Goal: Transaction & Acquisition: Download file/media

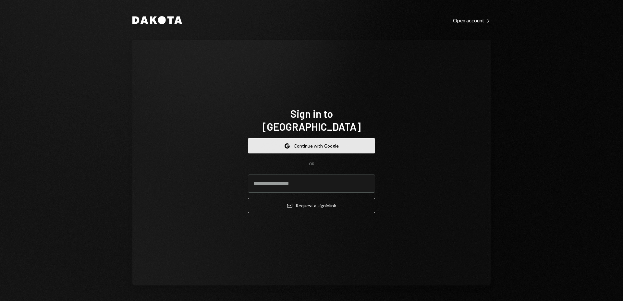
click at [345, 138] on button "Google Continue with Google" at bounding box center [311, 145] width 127 height 15
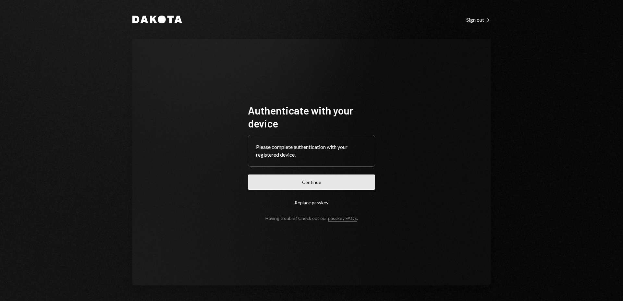
click at [284, 182] on button "Continue" at bounding box center [311, 182] width 127 height 15
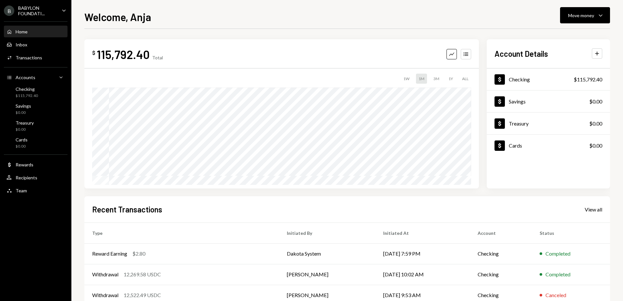
click at [59, 10] on div "B BABYLON FOUNDATI... Caret Down" at bounding box center [35, 10] width 71 height 11
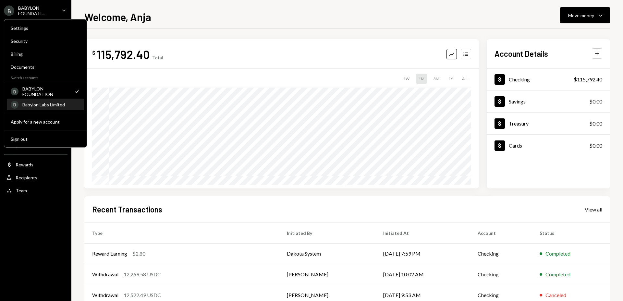
click at [39, 104] on div "Babylon Labs Limited" at bounding box center [51, 105] width 58 height 6
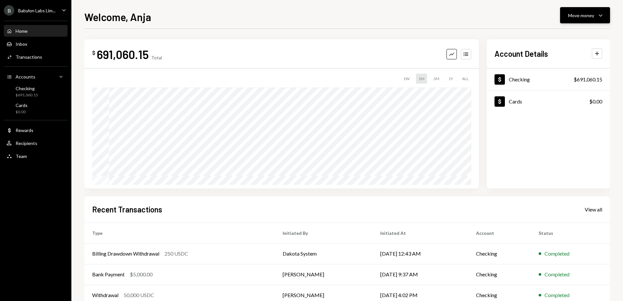
click at [593, 18] on div "Move money" at bounding box center [581, 15] width 26 height 7
click at [571, 38] on div "Send" at bounding box center [579, 34] width 47 height 7
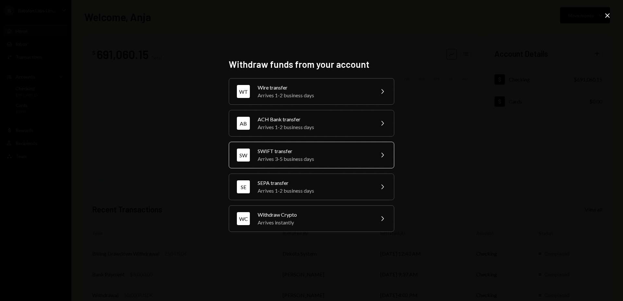
click at [315, 151] on div "SWIFT transfer" at bounding box center [314, 151] width 113 height 8
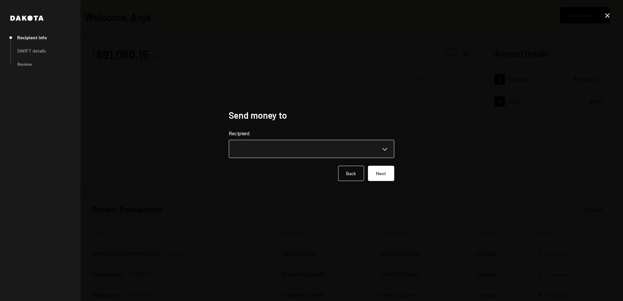
click at [299, 149] on body "**********" at bounding box center [311, 150] width 623 height 301
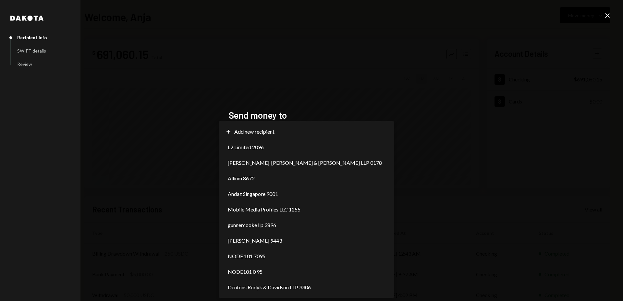
click at [134, 150] on div "**********" at bounding box center [311, 150] width 623 height 301
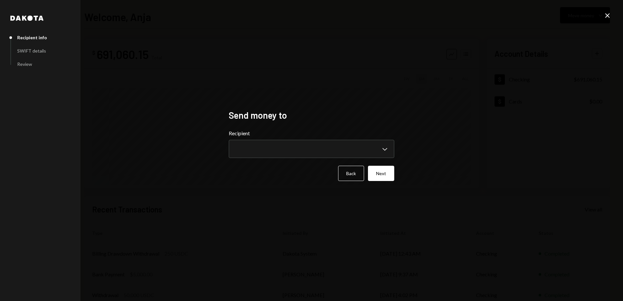
click at [612, 11] on div "**********" at bounding box center [311, 150] width 623 height 301
click at [606, 16] on icon "Close" at bounding box center [608, 16] width 8 height 8
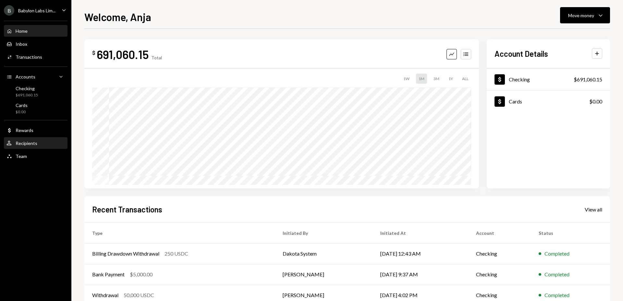
click at [33, 137] on link "User Recipients" at bounding box center [36, 143] width 64 height 12
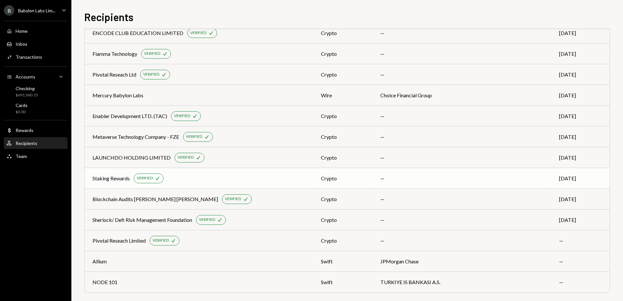
scroll to position [2033, 0]
click at [112, 281] on div "NODE 101" at bounding box center [105, 282] width 25 height 8
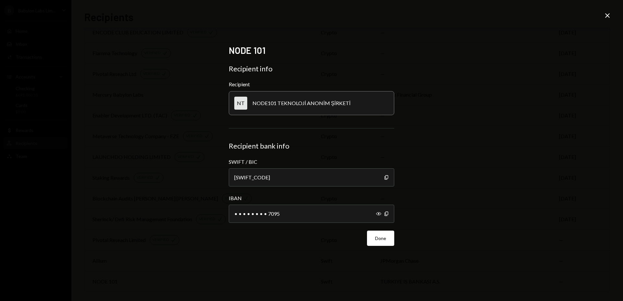
click at [608, 17] on icon "Close" at bounding box center [608, 16] width 8 height 8
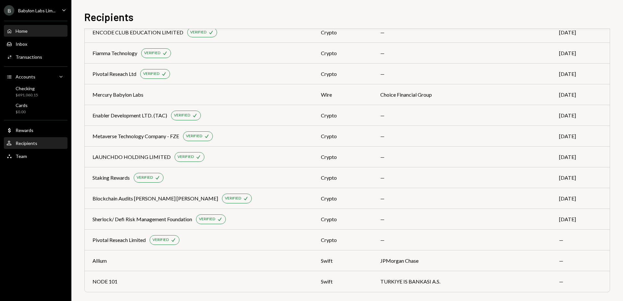
click at [47, 30] on div "Home Home" at bounding box center [35, 31] width 58 height 6
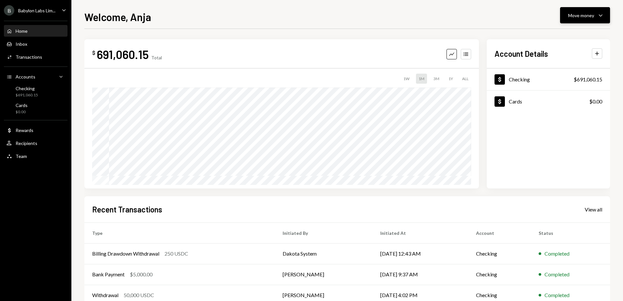
click at [572, 16] on div "Move money" at bounding box center [581, 15] width 26 height 7
click at [567, 36] on div "Send" at bounding box center [579, 34] width 47 height 7
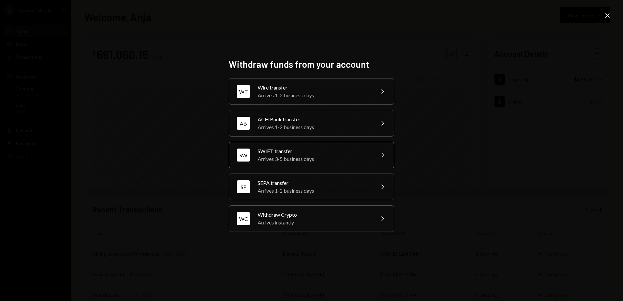
click at [344, 153] on div "SWIFT transfer" at bounding box center [314, 151] width 113 height 8
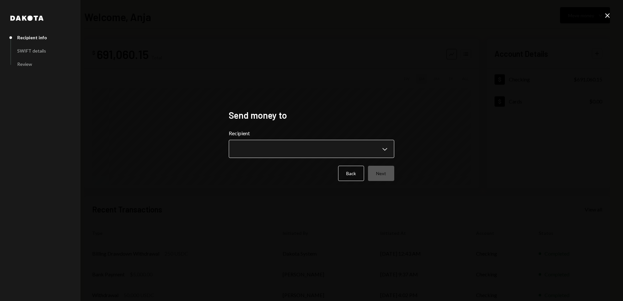
click at [340, 153] on body "**********" at bounding box center [311, 150] width 623 height 301
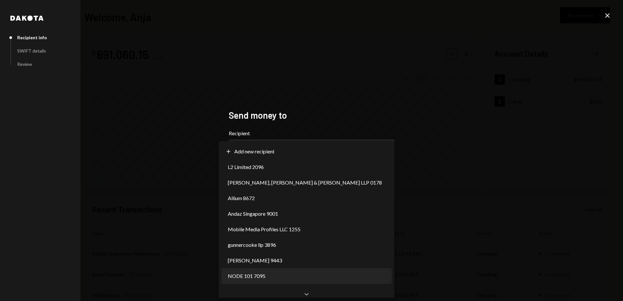
select select "**********"
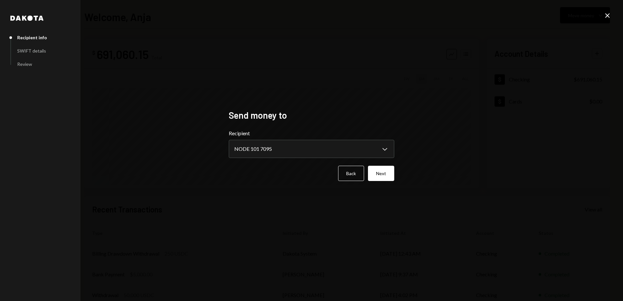
click at [394, 166] on div "**********" at bounding box center [311, 150] width 181 height 97
click at [389, 171] on button "Next" at bounding box center [381, 173] width 26 height 15
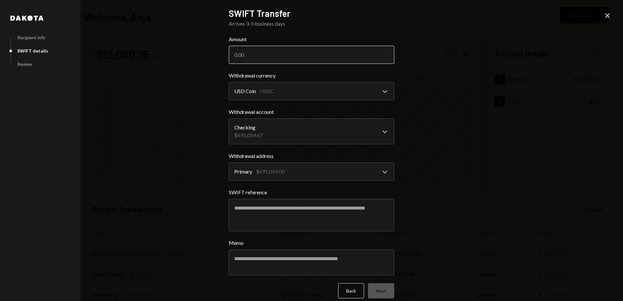
click at [288, 60] on input "Amount" at bounding box center [312, 55] width 166 height 18
type input "2500"
click at [252, 259] on textarea "Memo" at bounding box center [312, 263] width 166 height 26
paste textarea "**********"
type textarea "**********"
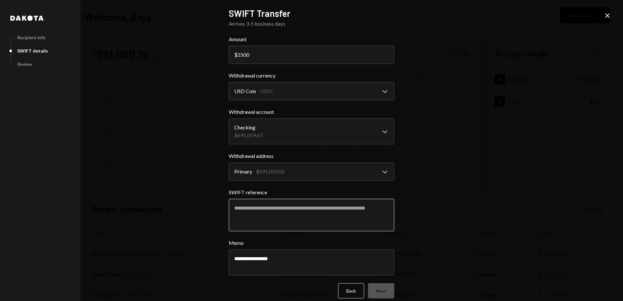
click at [247, 208] on textarea "SWIFT reference" at bounding box center [312, 215] width 166 height 32
paste textarea "**********"
type textarea "**********"
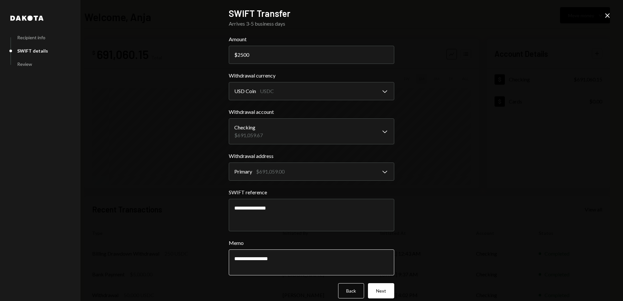
click at [232, 258] on textarea "**********" at bounding box center [312, 263] width 166 height 26
type textarea "**********"
click at [376, 291] on button "Next" at bounding box center [381, 290] width 26 height 15
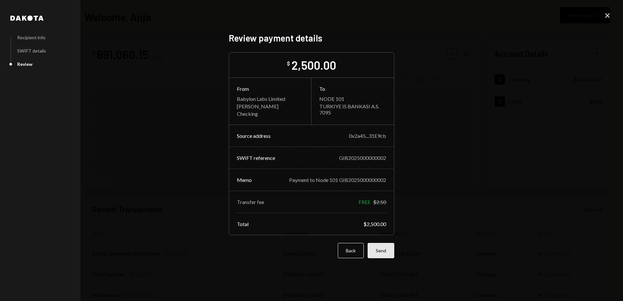
click at [374, 252] on button "Send" at bounding box center [381, 250] width 27 height 15
click at [608, 15] on icon at bounding box center [607, 15] width 5 height 5
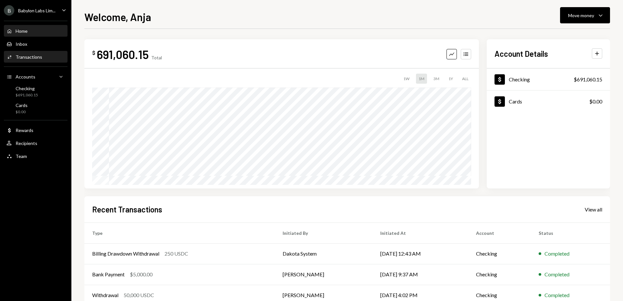
click at [22, 57] on div "Transactions" at bounding box center [29, 57] width 27 height 6
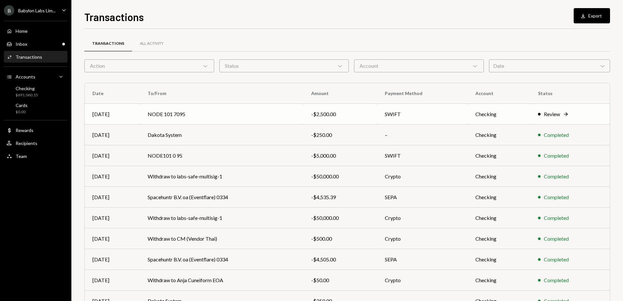
click at [555, 114] on div "Review" at bounding box center [552, 114] width 16 height 8
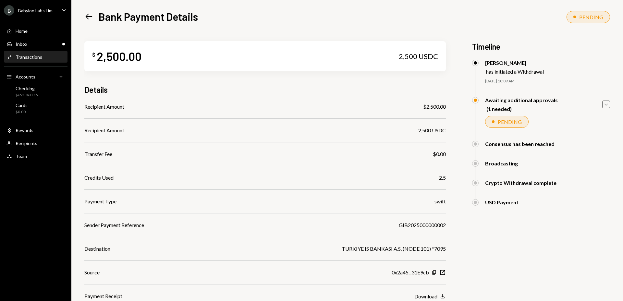
click at [606, 103] on icon "Caret Down" at bounding box center [606, 104] width 7 height 7
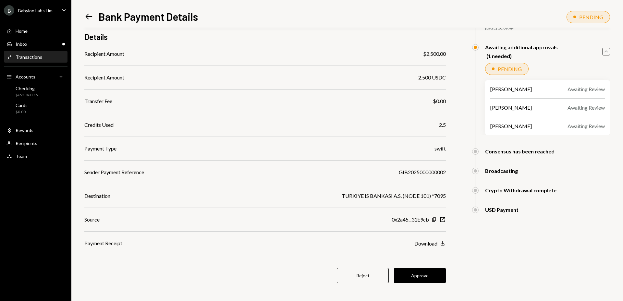
scroll to position [56, 0]
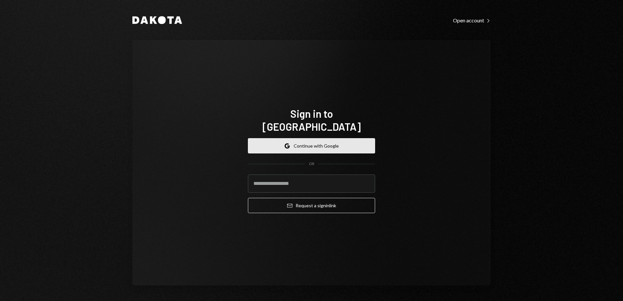
click at [330, 138] on button "Google Continue with Google" at bounding box center [311, 145] width 127 height 15
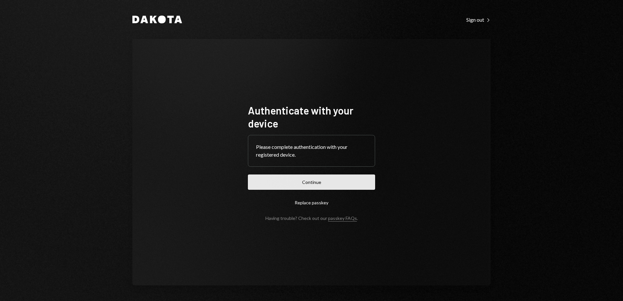
click at [333, 179] on button "Continue" at bounding box center [311, 182] width 127 height 15
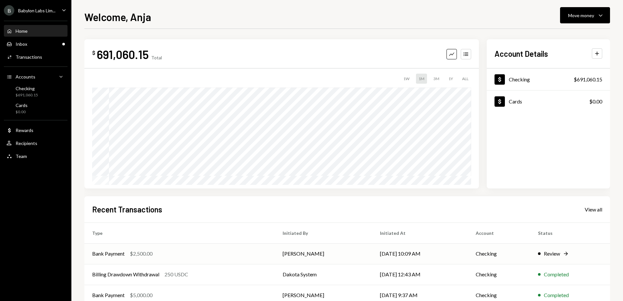
click at [151, 256] on div "$2,500.00" at bounding box center [141, 254] width 23 height 8
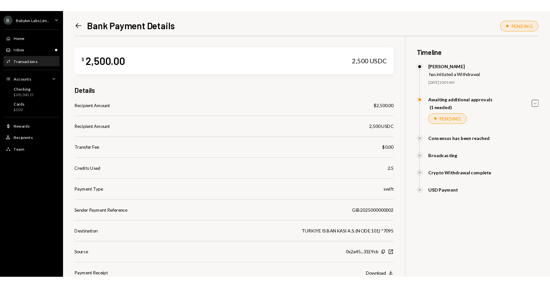
scroll to position [56, 0]
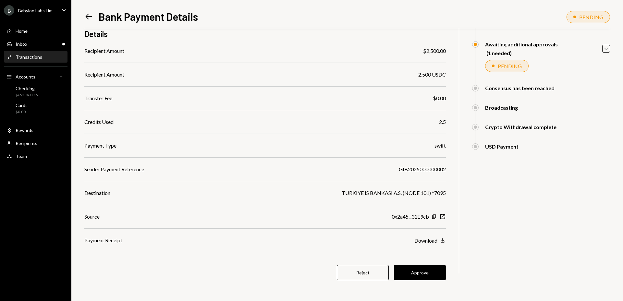
click at [411, 264] on div "$ 2,500.00 2,500 USDC Details Recipient Amount $2,500.00 Recipient Amount 2,500…" at bounding box center [265, 136] width 362 height 329
click at [415, 268] on button "Approve" at bounding box center [420, 272] width 52 height 15
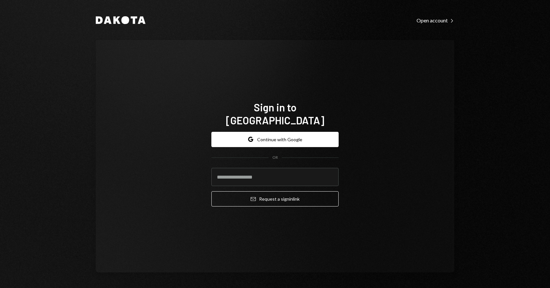
click at [264, 141] on form "Google Continue with Google OR Email Request a sign in link" at bounding box center [274, 169] width 127 height 75
click at [264, 137] on button "Google Continue with Google" at bounding box center [274, 139] width 127 height 15
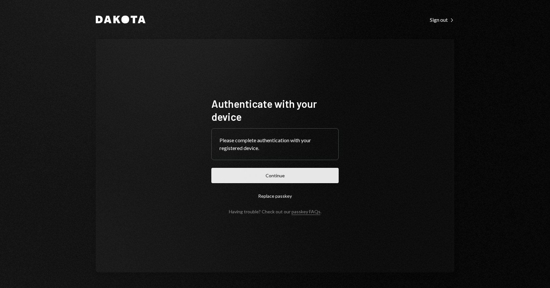
click at [244, 176] on button "Continue" at bounding box center [274, 175] width 127 height 15
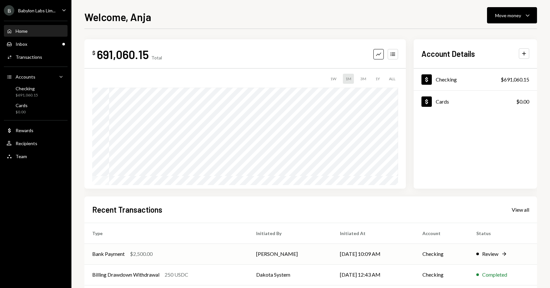
click at [149, 254] on div "$2,500.00" at bounding box center [141, 254] width 23 height 8
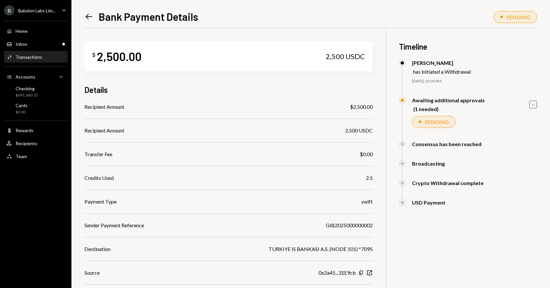
click at [533, 104] on icon "Caret Down" at bounding box center [532, 104] width 7 height 7
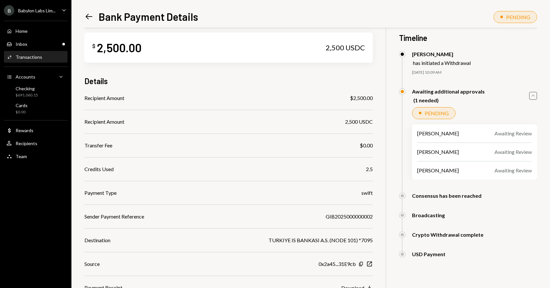
scroll to position [10, 0]
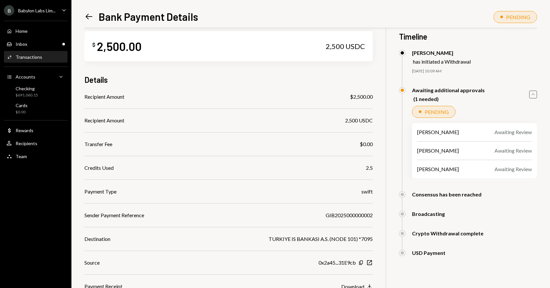
click at [89, 16] on icon "Left Arrow" at bounding box center [88, 16] width 9 height 9
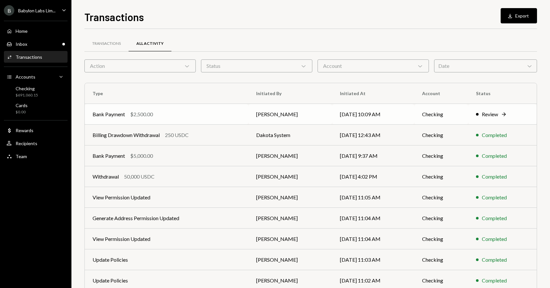
click at [442, 121] on td "Checking" at bounding box center [441, 114] width 54 height 21
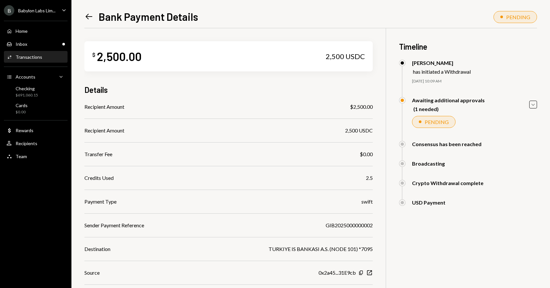
scroll to position [69, 0]
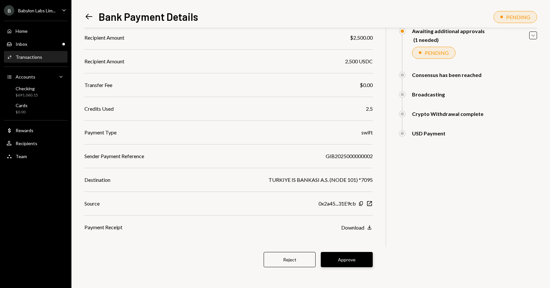
click at [342, 257] on button "Approve" at bounding box center [347, 259] width 52 height 15
click at [534, 38] on icon "Caret Down" at bounding box center [532, 35] width 7 height 7
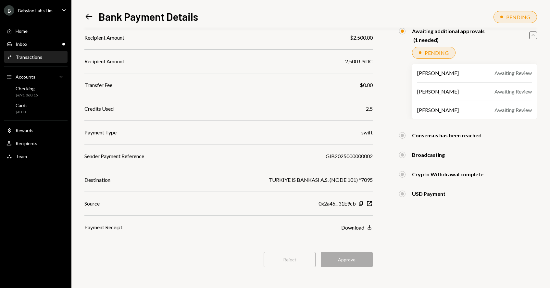
click at [91, 17] on icon "Left Arrow" at bounding box center [88, 16] width 9 height 9
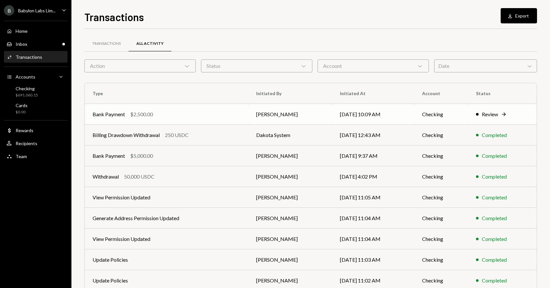
click at [367, 117] on td "10/06/25 10:09 AM" at bounding box center [373, 114] width 82 height 21
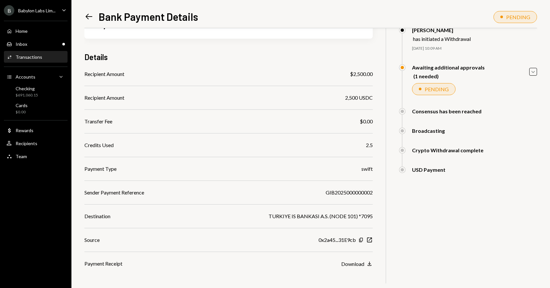
scroll to position [32, 0]
click at [87, 19] on icon "Left Arrow" at bounding box center [88, 16] width 9 height 9
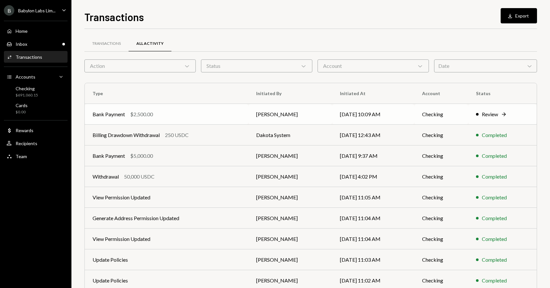
click at [296, 116] on td "[PERSON_NAME]" at bounding box center [290, 114] width 84 height 21
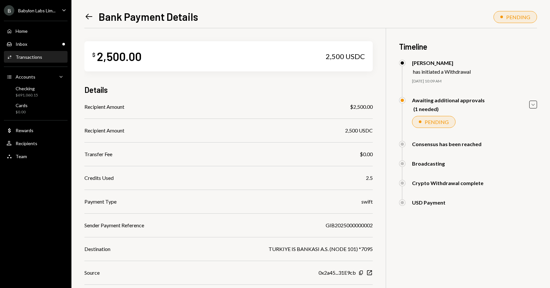
click at [89, 18] on icon "Left Arrow" at bounding box center [88, 16] width 9 height 9
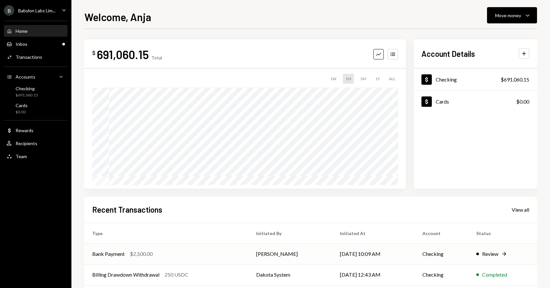
click at [316, 249] on td "[PERSON_NAME]" at bounding box center [290, 253] width 84 height 21
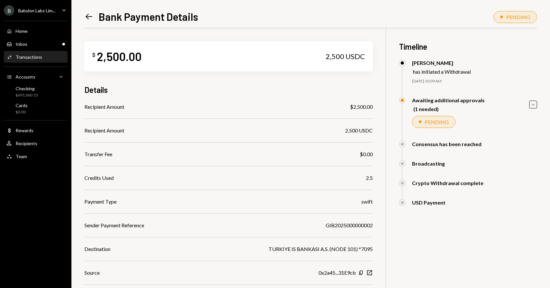
scroll to position [69, 0]
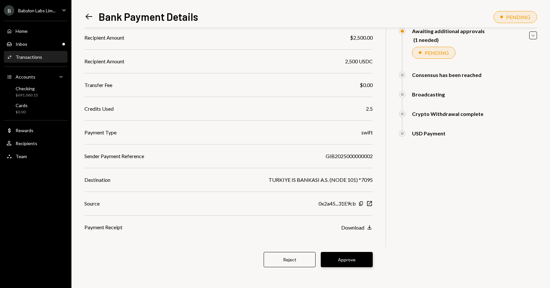
click at [340, 263] on button "Approve" at bounding box center [347, 259] width 52 height 15
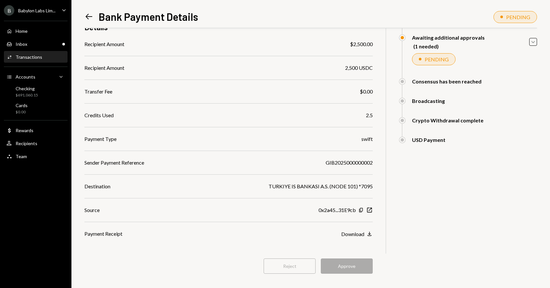
scroll to position [63, 0]
click at [532, 43] on icon "Caret Down" at bounding box center [532, 41] width 7 height 7
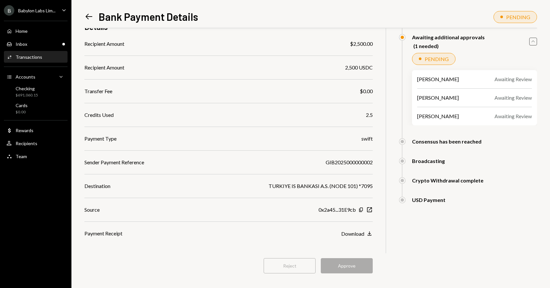
scroll to position [69, 0]
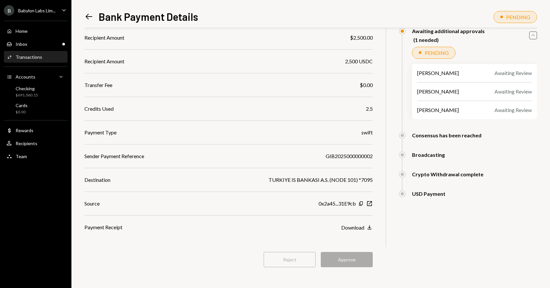
click at [86, 17] on icon "Left Arrow" at bounding box center [88, 16] width 9 height 9
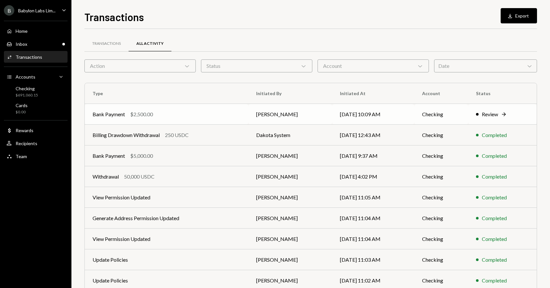
click at [292, 116] on td "[PERSON_NAME]" at bounding box center [290, 114] width 84 height 21
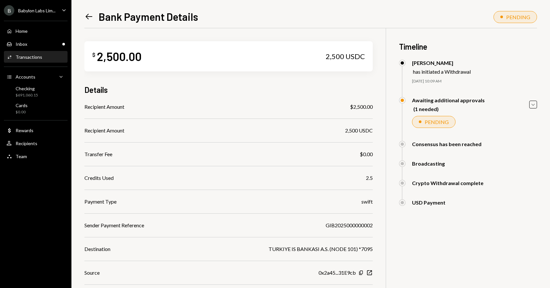
click at [90, 19] on icon "Left Arrow" at bounding box center [88, 16] width 9 height 9
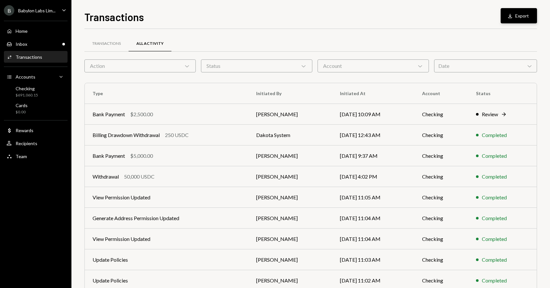
click at [522, 17] on button "Download Export" at bounding box center [519, 15] width 36 height 15
click at [257, 5] on div "Transactions Export Transactions All Activity Action Chevron Down Status Chevro…" at bounding box center [310, 144] width 478 height 288
click at [210, 22] on div "Transactions Download Export" at bounding box center [310, 16] width 452 height 14
click at [33, 62] on div "Activities Transactions" at bounding box center [35, 57] width 58 height 11
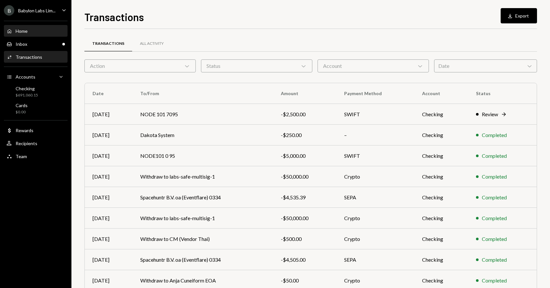
click at [31, 27] on div "Home Home" at bounding box center [35, 31] width 58 height 11
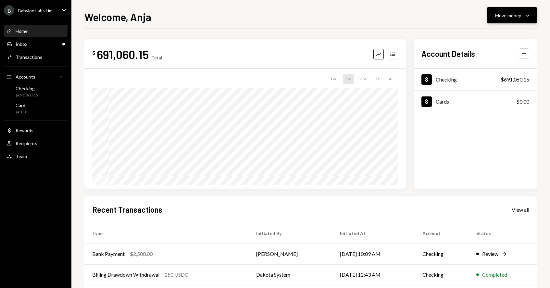
click at [525, 12] on icon "Caret Down" at bounding box center [528, 15] width 8 height 8
click at [488, 39] on div "Withdraw Send" at bounding box center [501, 35] width 65 height 15
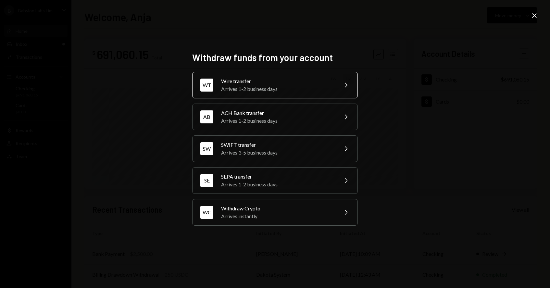
click at [303, 89] on div "Arrives 1-2 business days" at bounding box center [277, 89] width 113 height 8
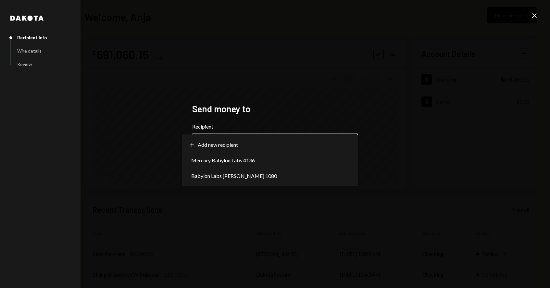
click at [246, 139] on body "**********" at bounding box center [275, 144] width 550 height 288
click at [535, 17] on icon "Close" at bounding box center [534, 16] width 8 height 8
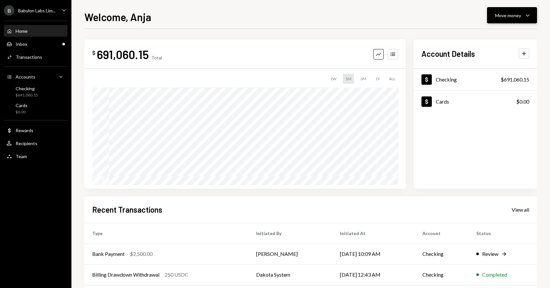
click at [516, 20] on button "Move money Caret Down" at bounding box center [512, 15] width 50 height 16
click at [492, 46] on div "Transfer" at bounding box center [506, 49] width 47 height 7
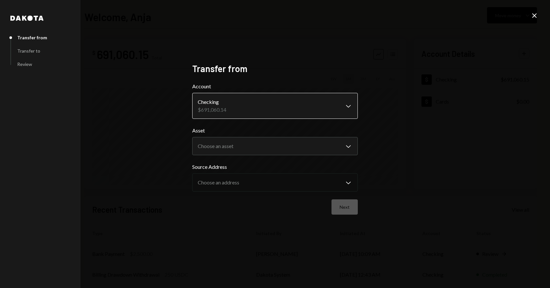
click at [246, 111] on body "**********" at bounding box center [275, 144] width 550 height 288
click at [223, 147] on body "**********" at bounding box center [275, 144] width 550 height 288
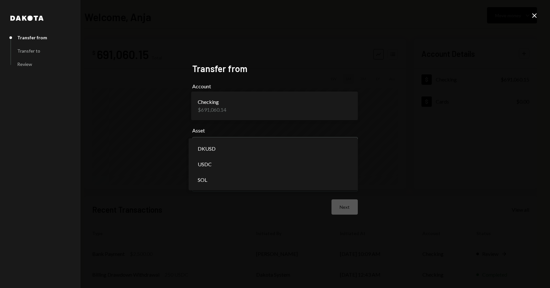
click at [532, 17] on icon "Close" at bounding box center [534, 16] width 8 height 8
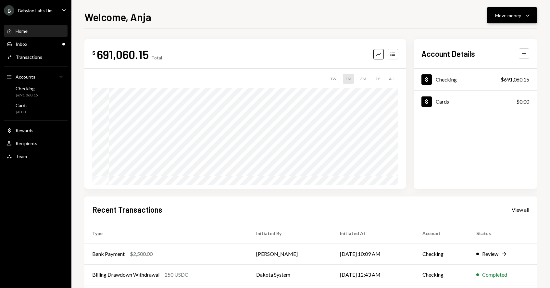
click at [513, 18] on div "Move money" at bounding box center [508, 15] width 26 height 7
click at [488, 33] on div "Send" at bounding box center [506, 34] width 47 height 7
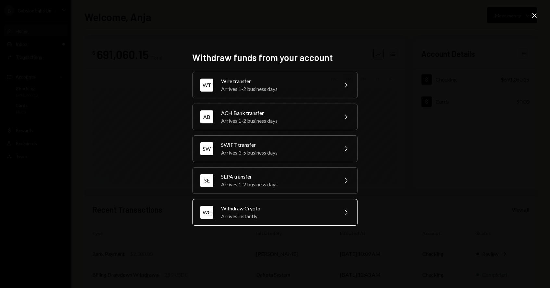
click at [272, 208] on div "Withdraw Crypto" at bounding box center [277, 208] width 113 height 8
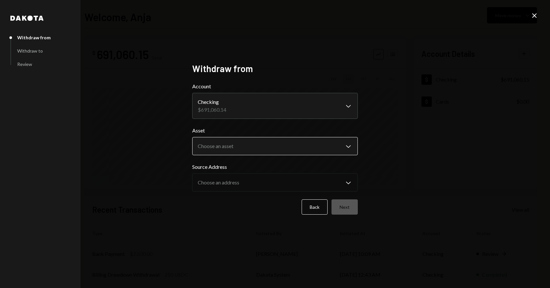
click at [260, 148] on body "**********" at bounding box center [275, 144] width 550 height 288
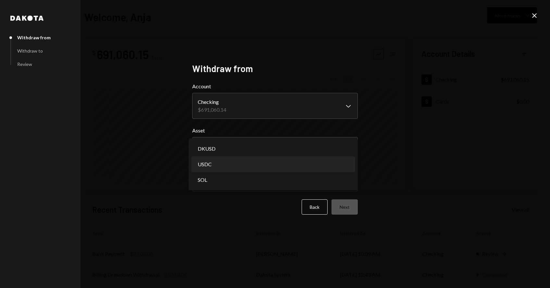
select select "****"
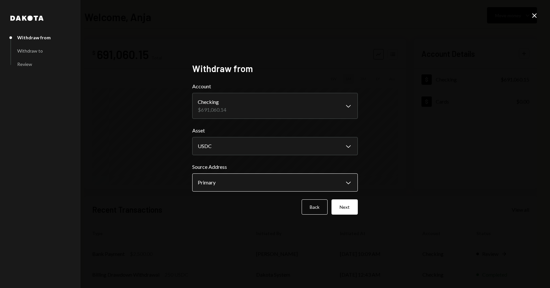
click at [234, 180] on body "**********" at bounding box center [275, 144] width 550 height 288
click at [339, 208] on button "Next" at bounding box center [344, 206] width 26 height 15
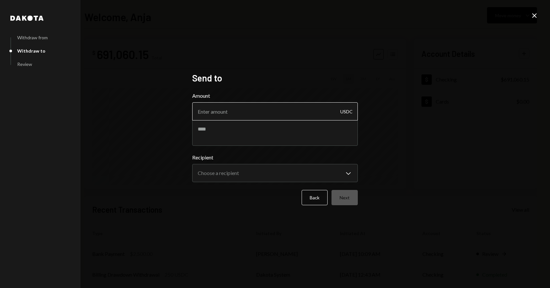
click at [262, 116] on input "Amount" at bounding box center [275, 111] width 166 height 18
click at [252, 172] on body "**********" at bounding box center [275, 144] width 550 height 288
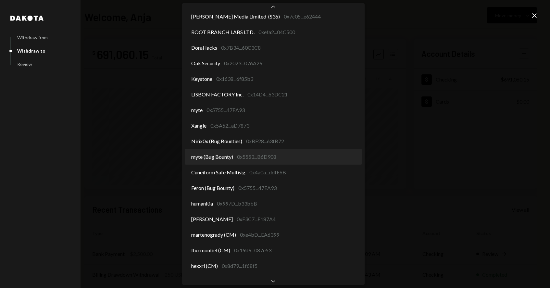
scroll to position [618, 0]
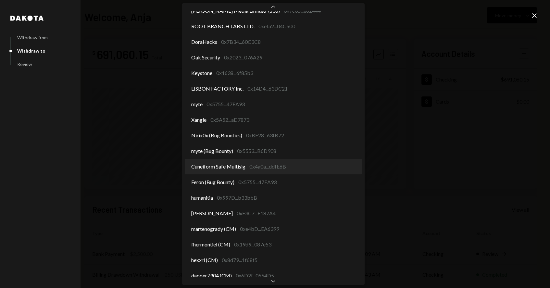
select select "**********"
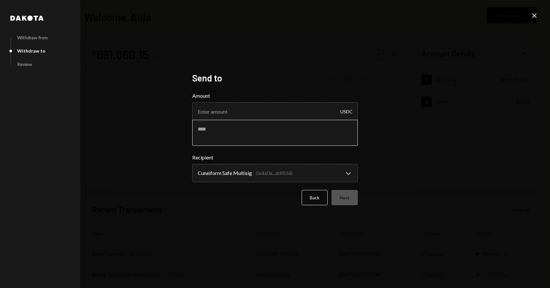
click at [231, 126] on textarea at bounding box center [275, 133] width 166 height 26
click at [231, 114] on input "Amount" at bounding box center [275, 111] width 166 height 18
type input "50000"
click at [216, 127] on textarea at bounding box center [275, 133] width 166 height 26
click at [248, 133] on textarea at bounding box center [275, 133] width 166 height 26
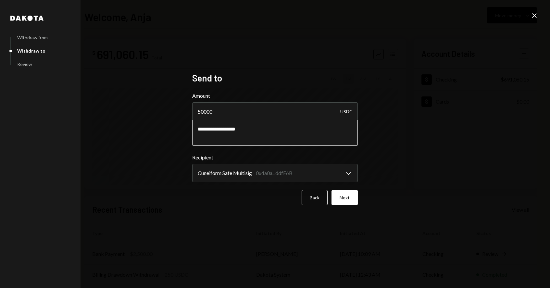
drag, startPoint x: 244, startPoint y: 128, endPoint x: 194, endPoint y: 128, distance: 50.3
click at [194, 128] on textarea "**********" at bounding box center [275, 133] width 166 height 26
click at [264, 128] on textarea "**********" at bounding box center [275, 133] width 166 height 26
type textarea "**********"
click at [348, 198] on button "Next" at bounding box center [344, 197] width 26 height 15
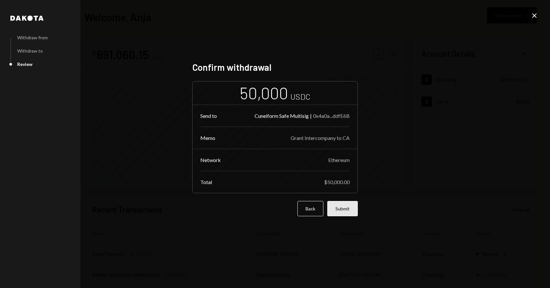
click at [344, 208] on button "Submit" at bounding box center [342, 208] width 31 height 15
click at [535, 14] on icon "Close" at bounding box center [534, 16] width 8 height 8
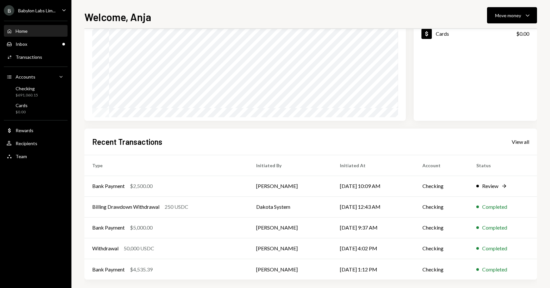
scroll to position [72, 0]
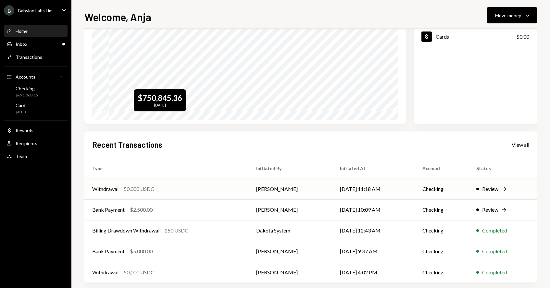
scroll to position [66, 0]
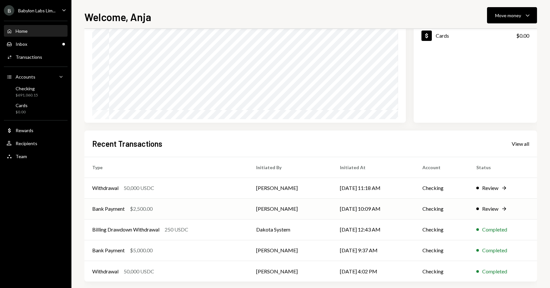
click at [273, 209] on td "[PERSON_NAME]" at bounding box center [290, 208] width 84 height 21
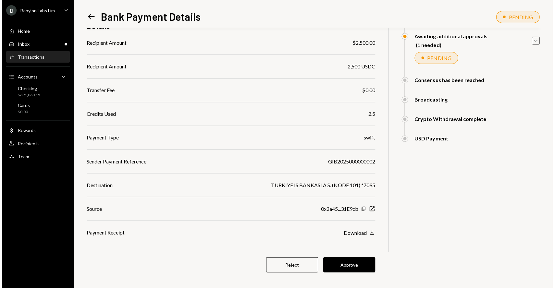
scroll to position [69, 0]
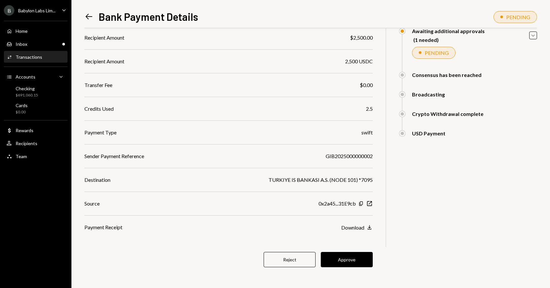
click at [87, 17] on icon "Left Arrow" at bounding box center [88, 16] width 9 height 9
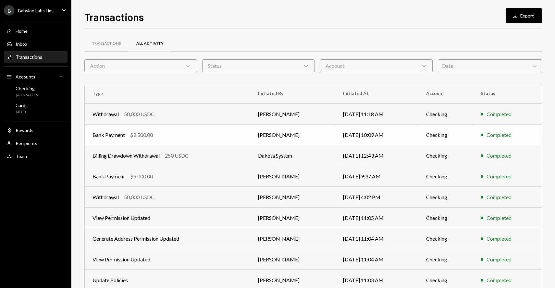
click at [144, 137] on div "$2,500.00" at bounding box center [141, 135] width 23 height 8
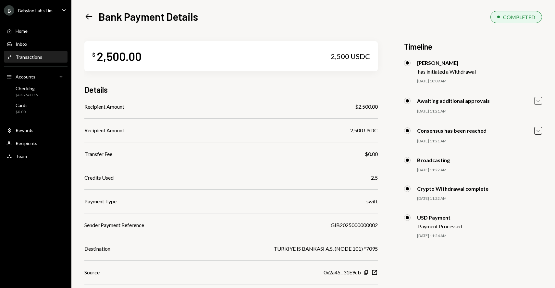
click at [538, 101] on icon "Caret Down" at bounding box center [538, 100] width 7 height 7
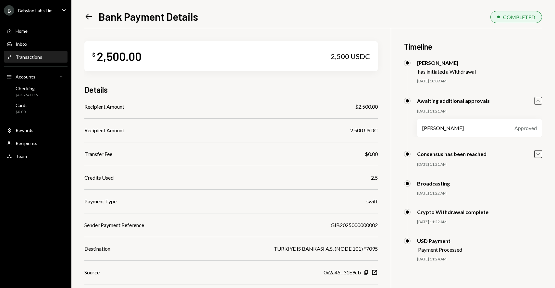
click at [538, 101] on icon "Caret Up" at bounding box center [538, 100] width 7 height 7
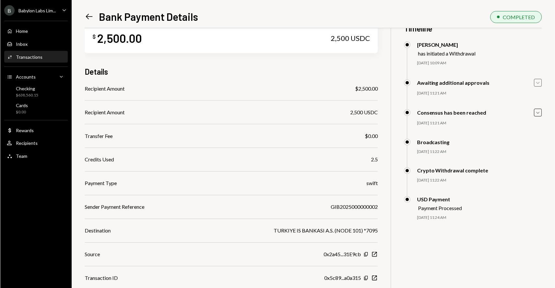
scroll to position [36, 0]
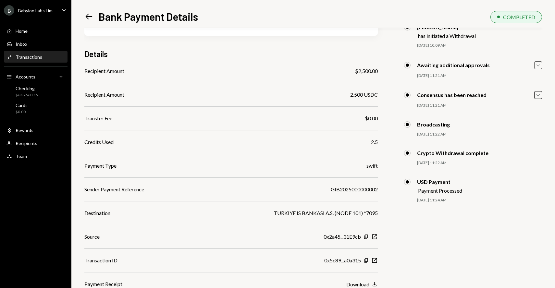
click at [360, 284] on div "Download" at bounding box center [357, 284] width 23 height 6
